Goal: Complete application form

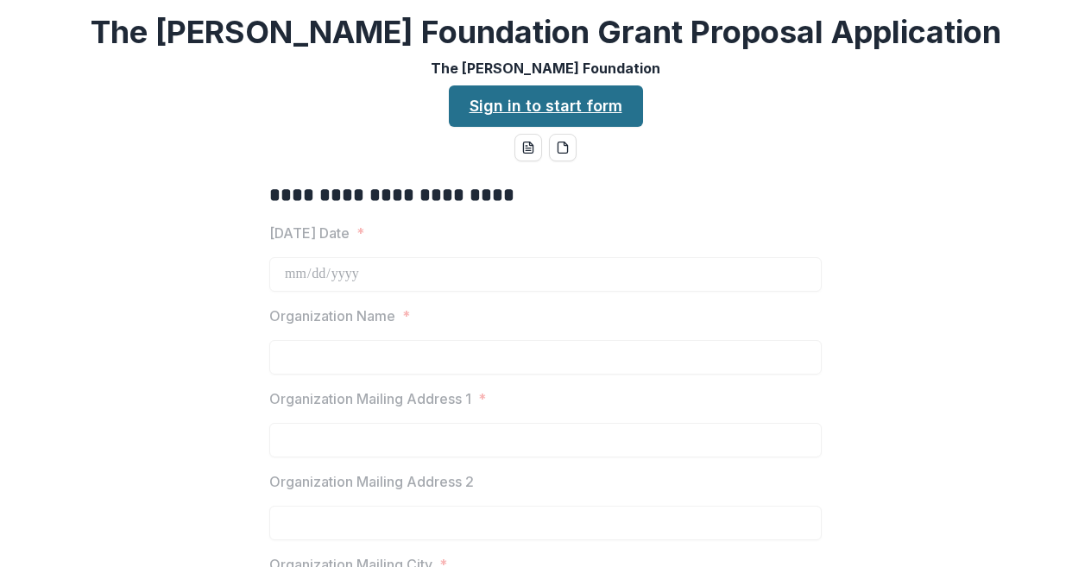
click at [558, 104] on link "Sign in to start form" at bounding box center [546, 105] width 194 height 41
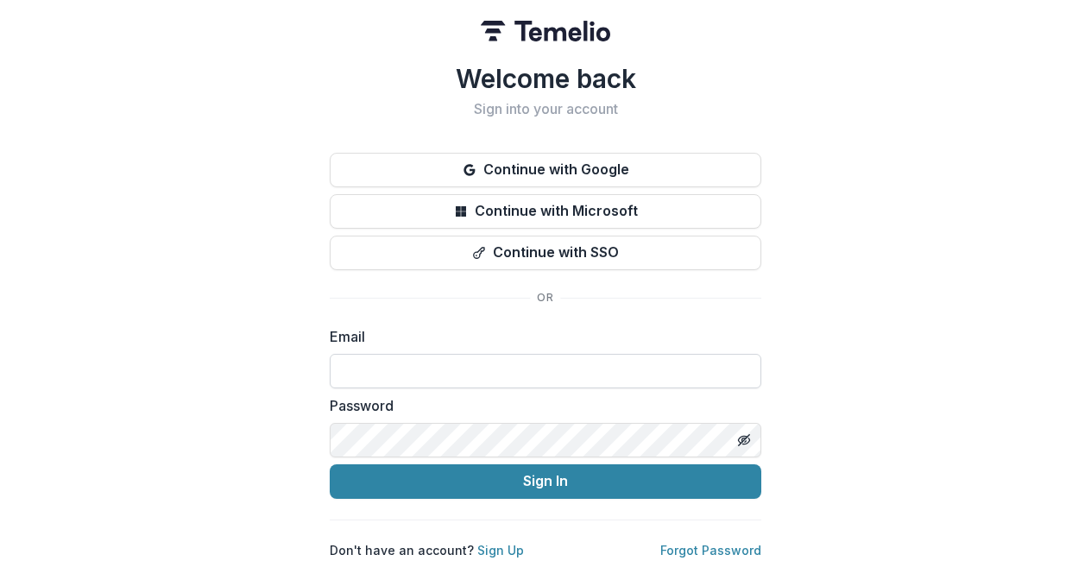
click at [550, 369] on input at bounding box center [546, 371] width 432 height 35
type input "**********"
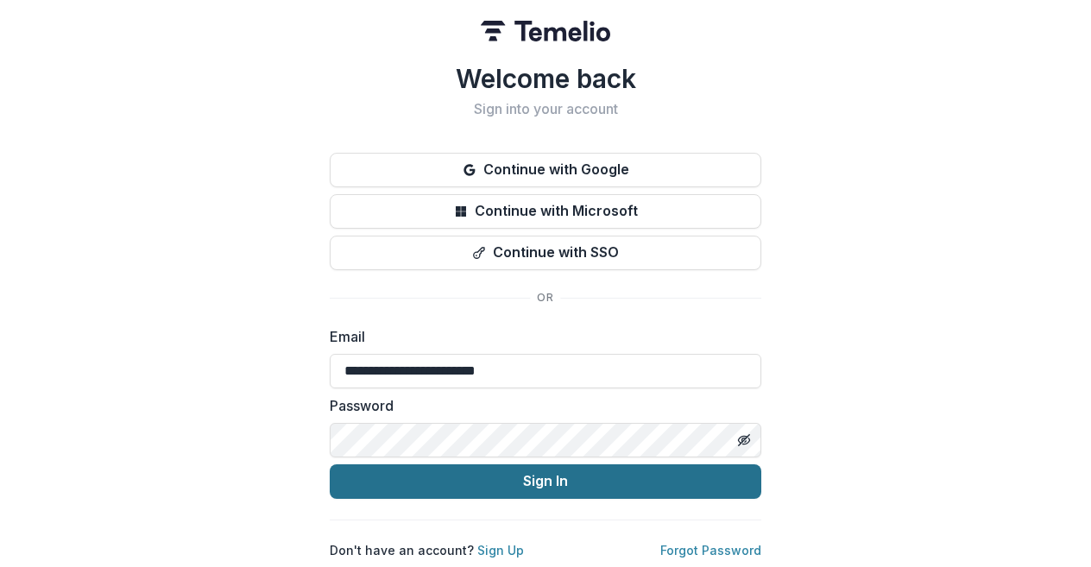
click at [716, 469] on button "Sign In" at bounding box center [546, 481] width 432 height 35
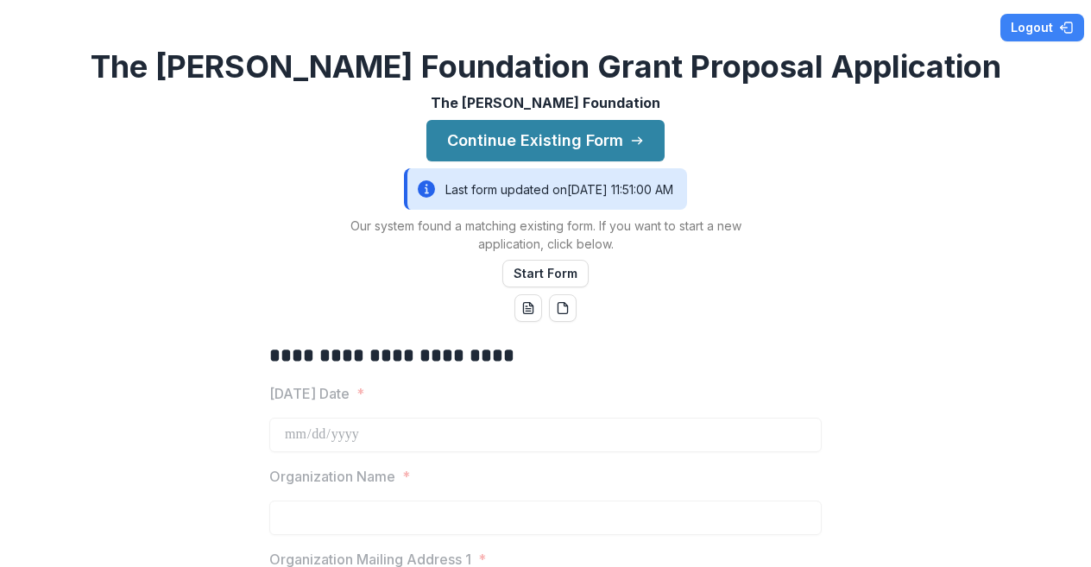
click at [418, 191] on icon at bounding box center [426, 188] width 17 height 17
click at [450, 195] on div "Last form updated on [DATE] 11:51:00 AM" at bounding box center [545, 188] width 283 height 41
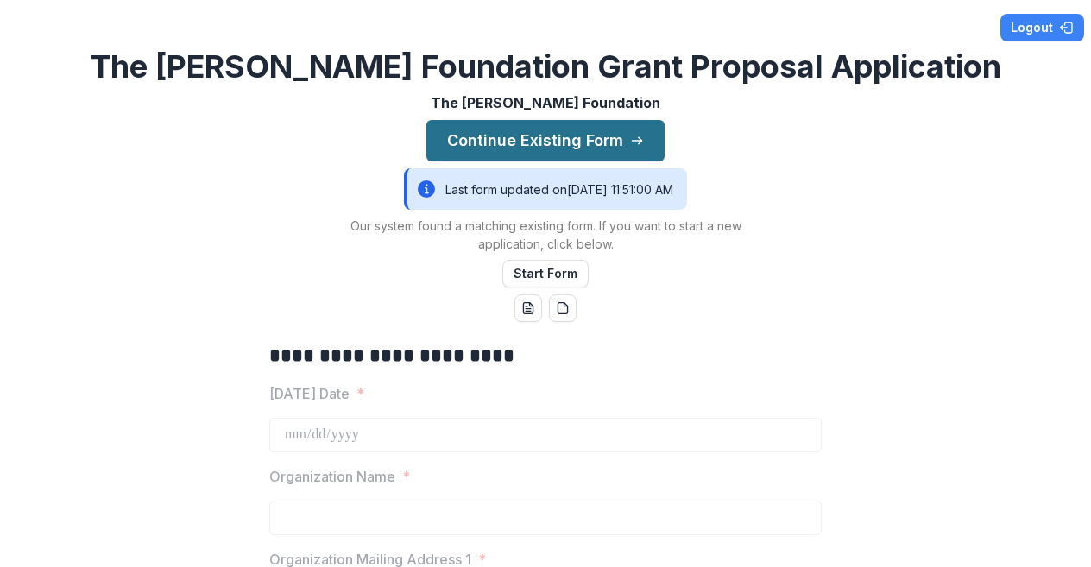
click at [550, 142] on button "Continue Existing Form" at bounding box center [545, 140] width 238 height 41
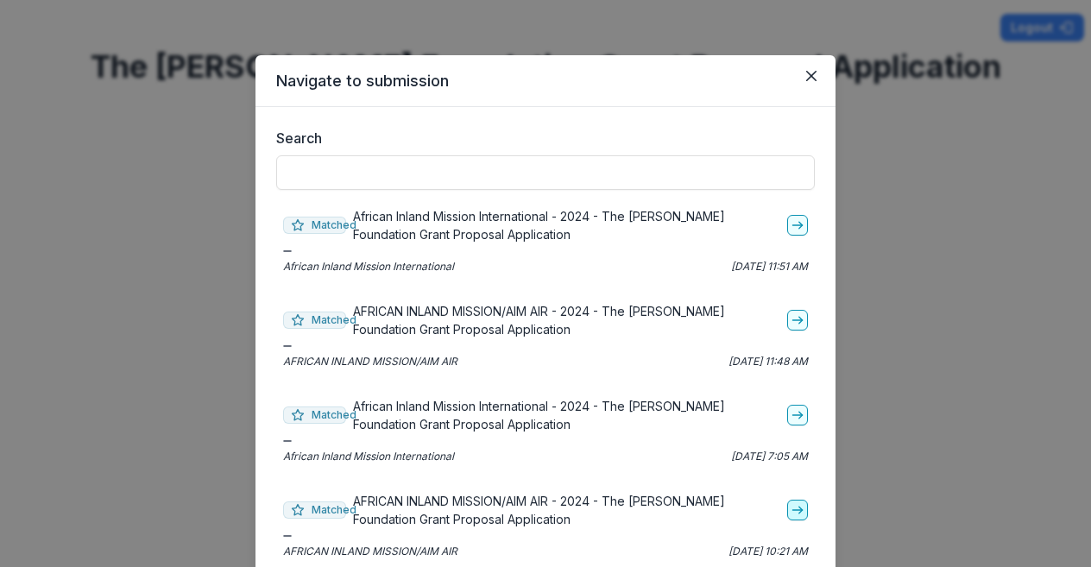
click at [792, 511] on icon "go-to" at bounding box center [798, 510] width 14 height 14
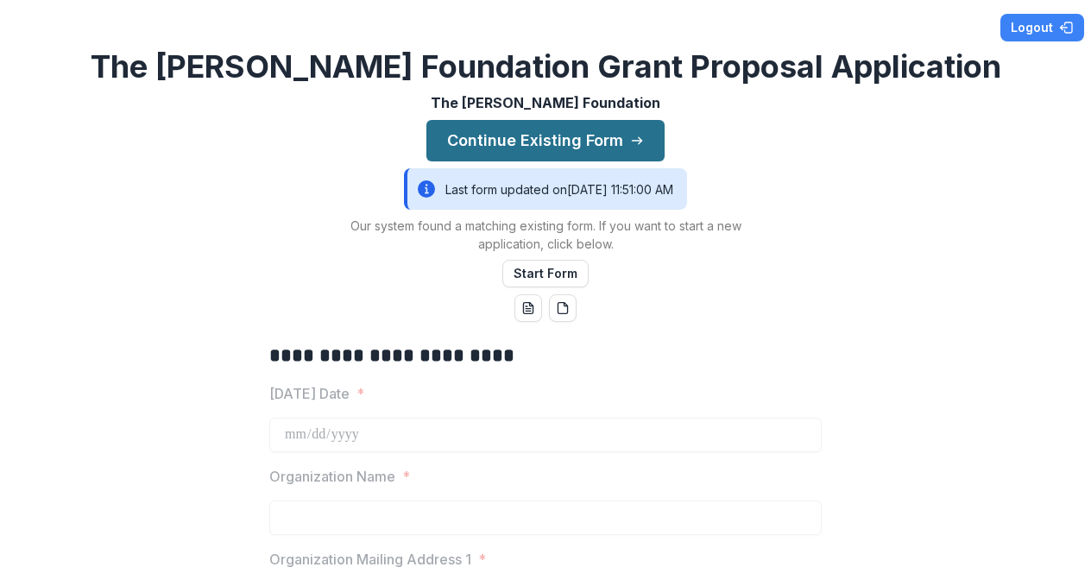
click at [586, 136] on button "Continue Existing Form" at bounding box center [545, 140] width 238 height 41
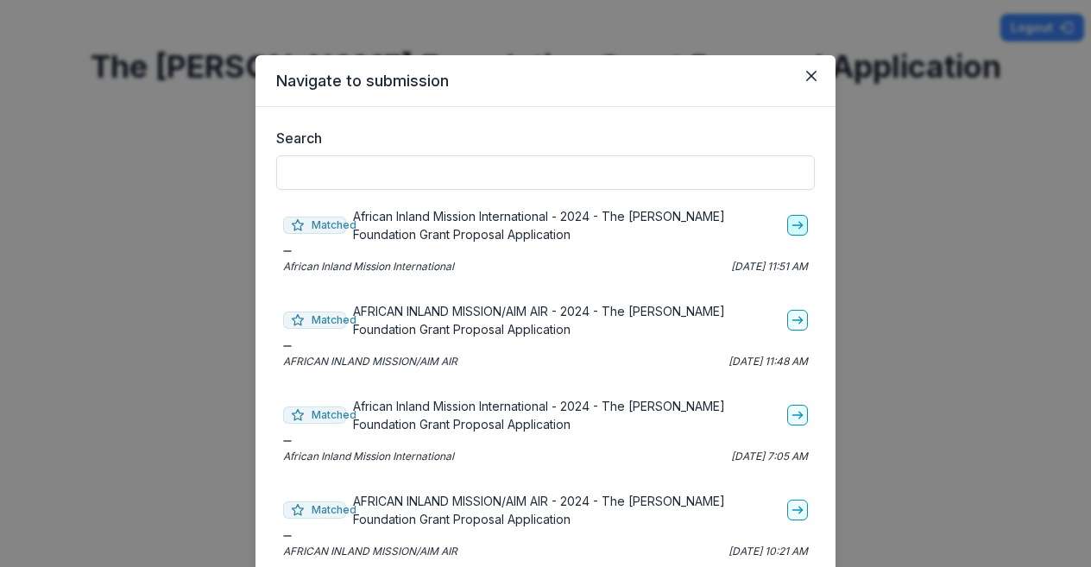
click at [791, 227] on icon "go-to" at bounding box center [798, 225] width 14 height 14
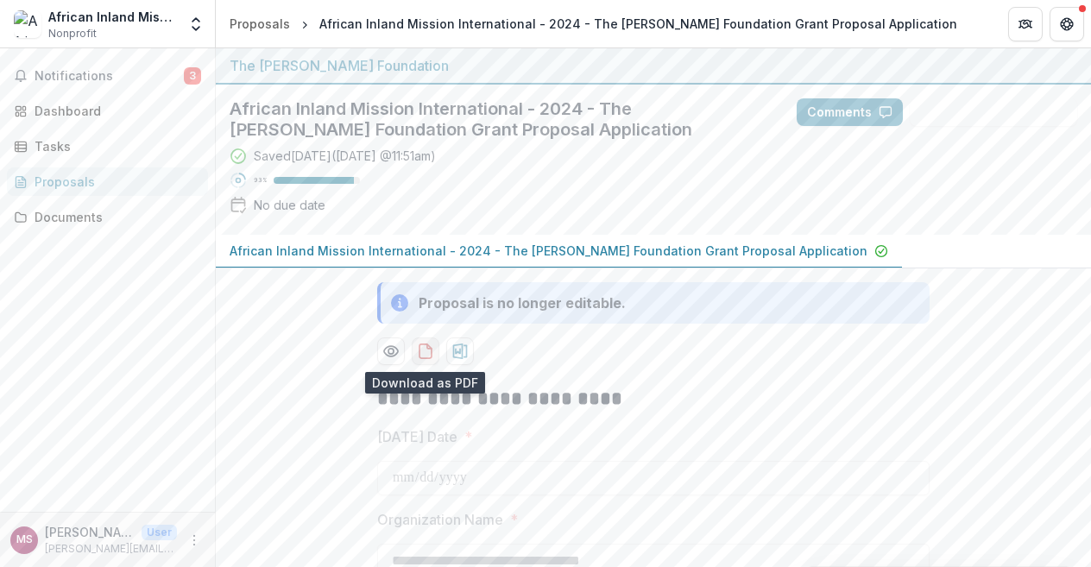
click at [421, 350] on icon "download-proposal" at bounding box center [425, 351] width 17 height 17
click at [703, 175] on div "Saved [DATE] ( [DATE] 11:51am ) 93 % No due date" at bounding box center [499, 184] width 539 height 74
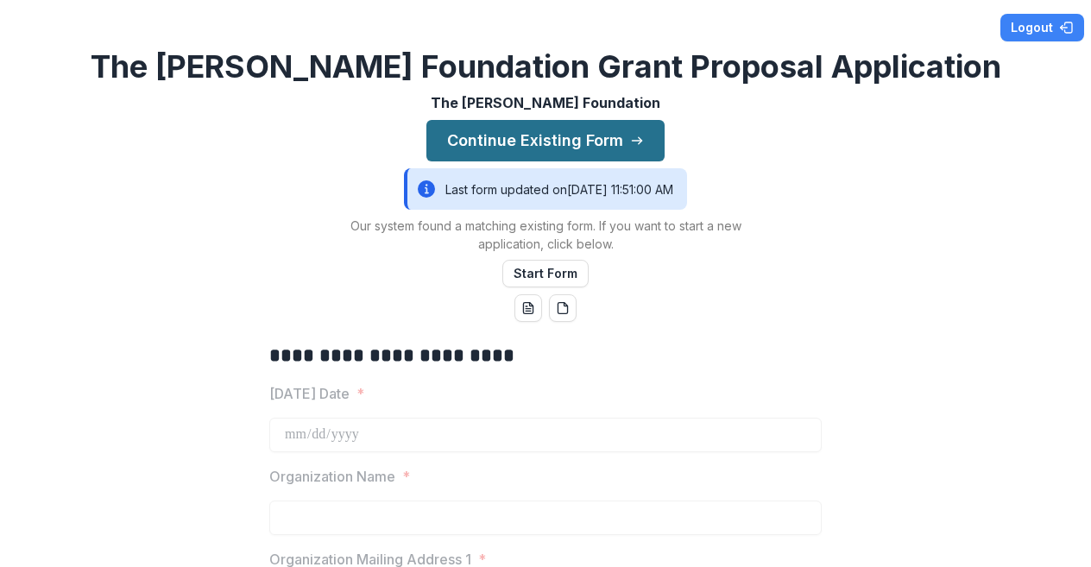
click at [639, 139] on icon "button" at bounding box center [637, 141] width 14 height 14
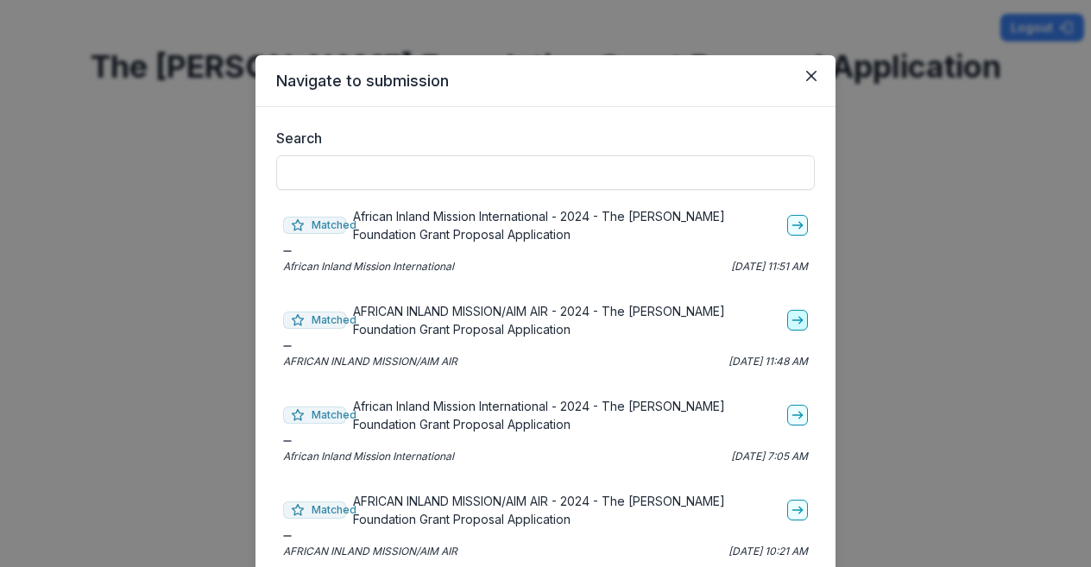
click at [791, 319] on icon "go-to" at bounding box center [798, 320] width 14 height 14
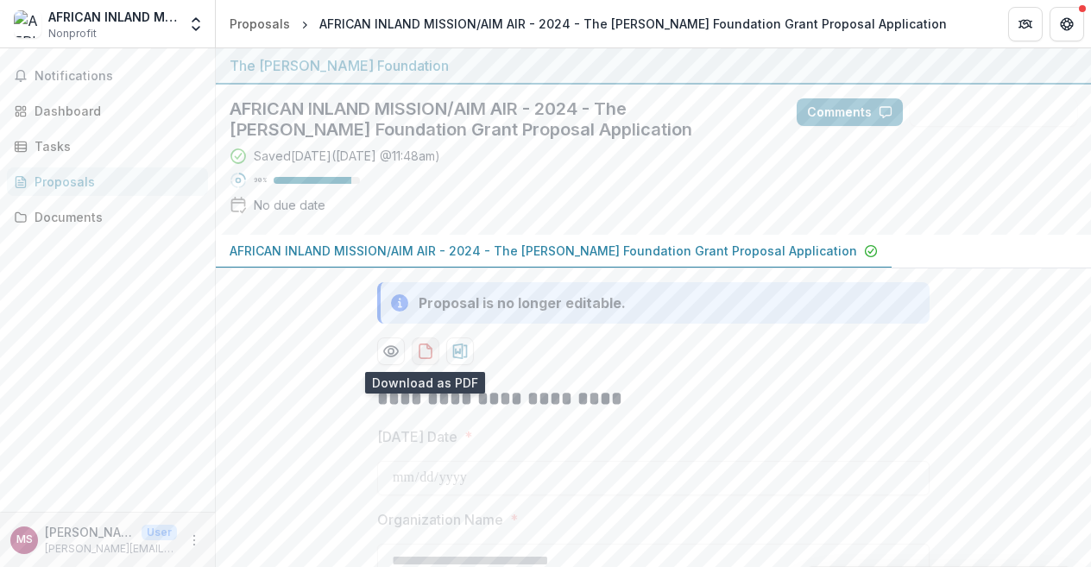
click at [423, 346] on icon "download-proposal" at bounding box center [425, 351] width 17 height 17
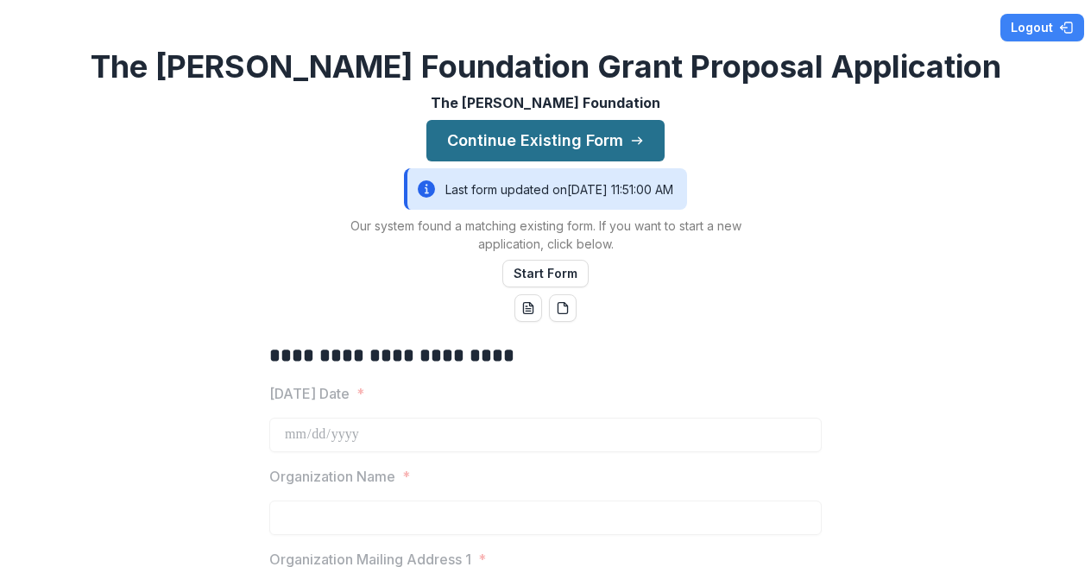
click at [630, 139] on icon "button" at bounding box center [637, 141] width 14 height 14
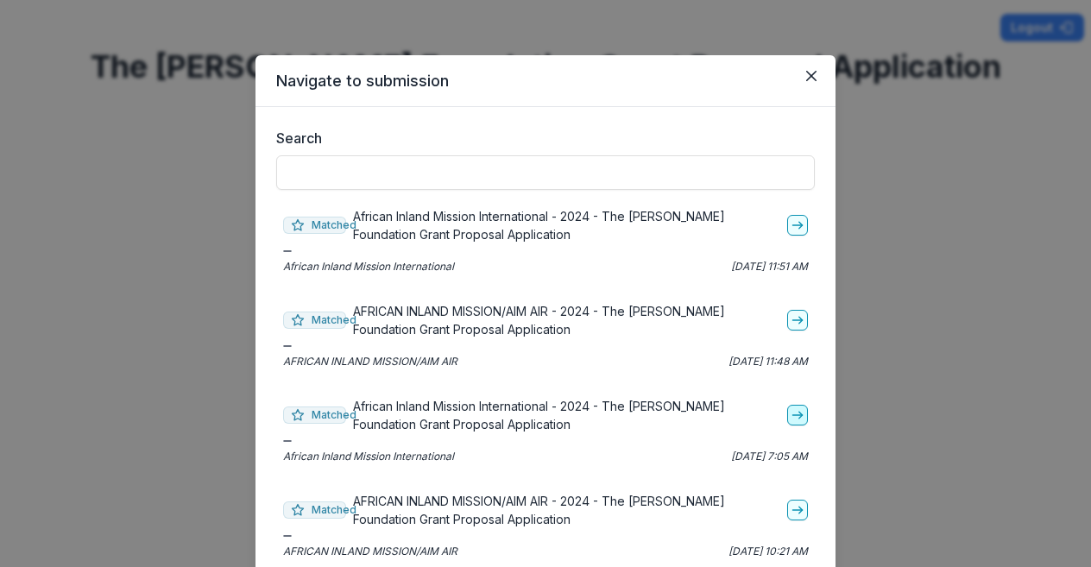
click at [792, 416] on icon "go-to" at bounding box center [798, 415] width 14 height 14
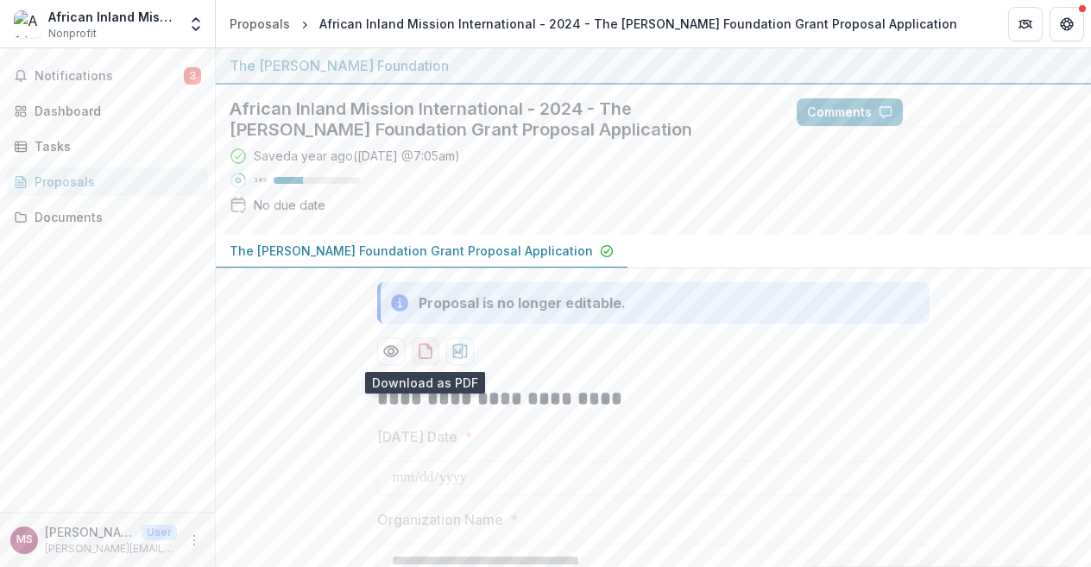
click at [422, 350] on icon "download-proposal" at bounding box center [425, 351] width 17 height 17
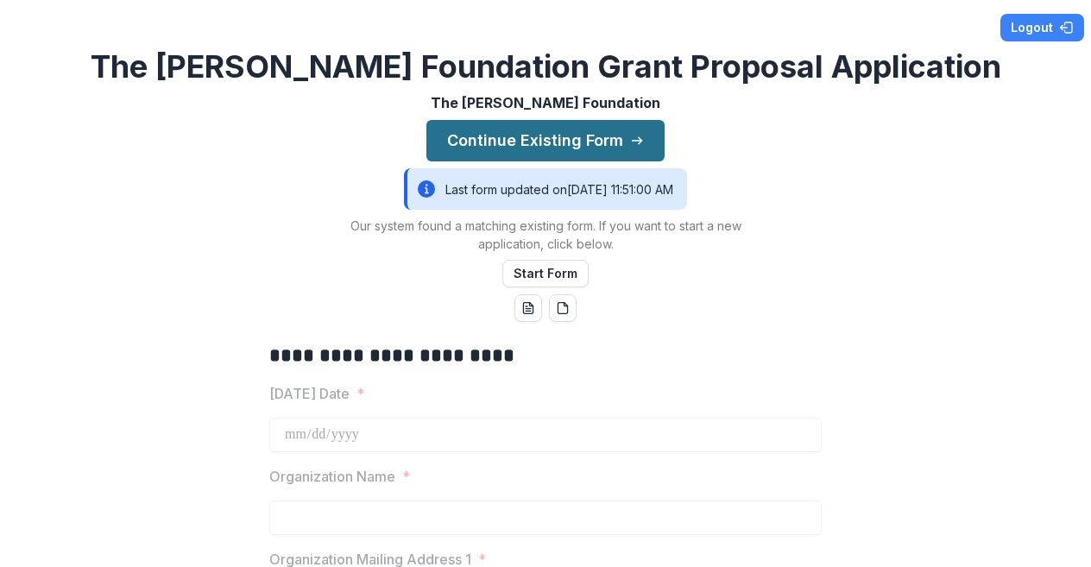
click at [634, 138] on icon "button" at bounding box center [637, 141] width 14 height 14
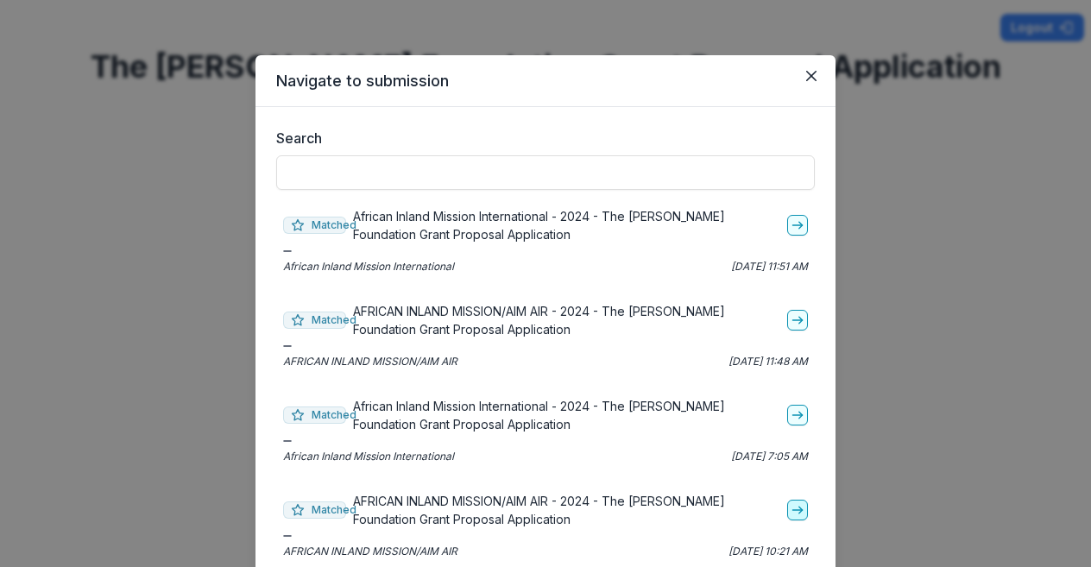
click at [792, 510] on line "go-to" at bounding box center [796, 510] width 9 height 0
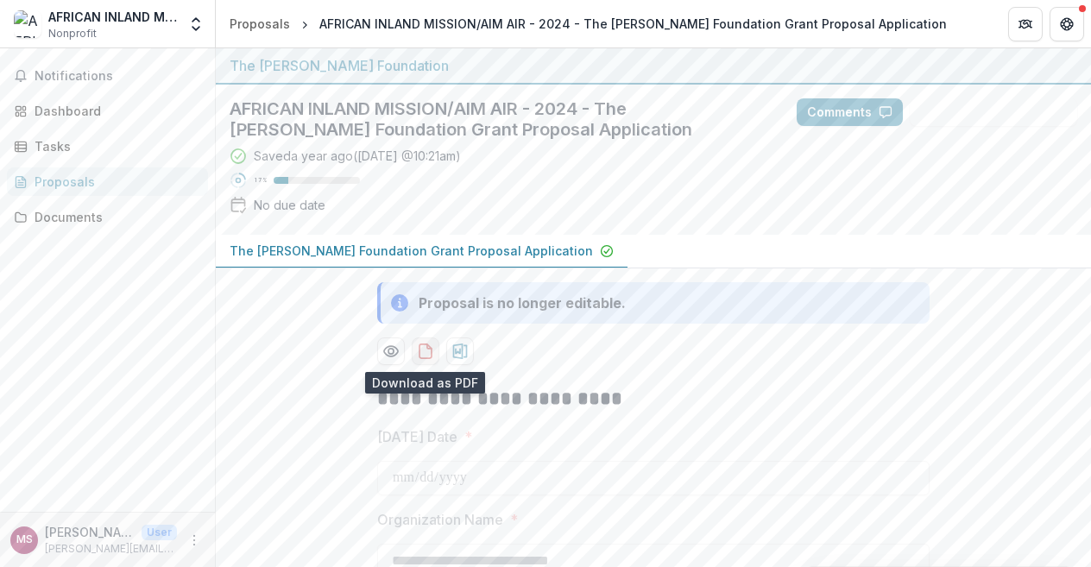
click at [422, 349] on icon "download-proposal" at bounding box center [425, 351] width 17 height 17
